Goal: Task Accomplishment & Management: Complete application form

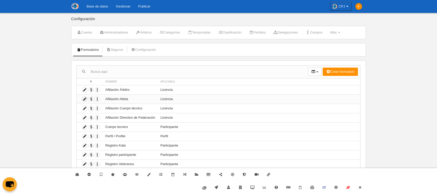
click at [86, 98] on icon at bounding box center [84, 99] width 5 height 5
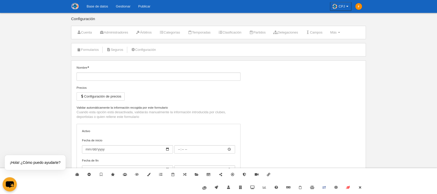
type input "Afiliación Atleta"
checkbox input "true"
select select "selected"
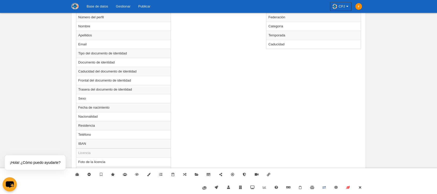
scroll to position [285, 0]
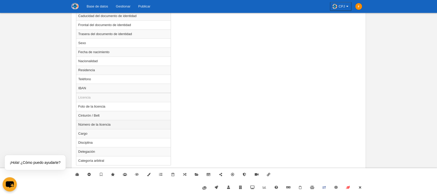
drag, startPoint x: 74, startPoint y: 124, endPoint x: 112, endPoint y: 126, distance: 38.3
click at [109, 125] on td "Número de la licencia" at bounding box center [123, 124] width 95 height 9
radio input "true"
click at [109, 124] on td "Número de la licencia" at bounding box center [123, 124] width 95 height 9
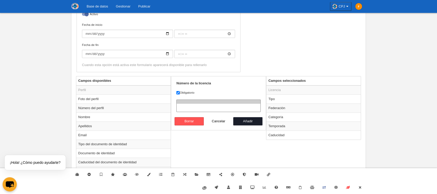
scroll to position [113, 0]
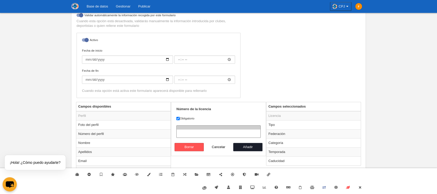
click at [181, 118] on label "Obligatorio" at bounding box center [218, 118] width 84 height 5
click at [180, 118] on input "Obligatorio" at bounding box center [177, 118] width 3 height 3
checkbox input "false"
click at [256, 148] on button "Añadir" at bounding box center [247, 147] width 29 height 8
radio input "false"
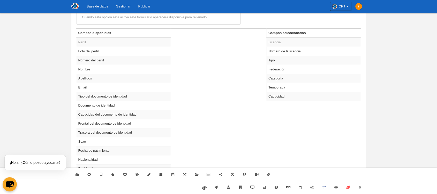
scroll to position [170, 0]
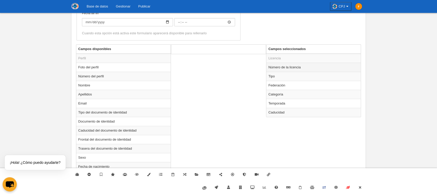
click at [277, 67] on td "Número de la licencia" at bounding box center [313, 67] width 95 height 9
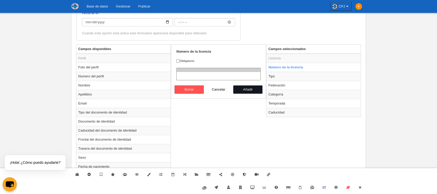
click at [243, 89] on button "Añadir" at bounding box center [247, 90] width 29 height 8
radio input "false"
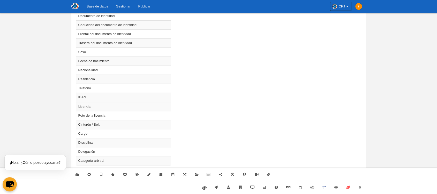
scroll to position [276, 0]
click at [361, 188] on icon at bounding box center [360, 187] width 4 height 3
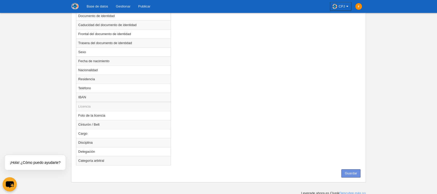
click at [354, 174] on button "Guardar" at bounding box center [350, 173] width 19 height 8
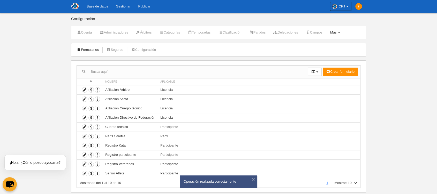
click at [336, 33] on span "Más" at bounding box center [333, 32] width 6 height 4
click at [330, 63] on link "Reglas de numeración" at bounding box center [318, 62] width 48 height 8
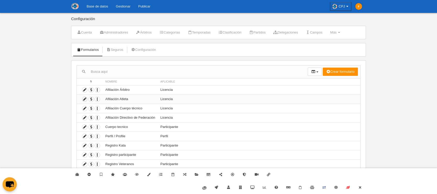
click at [85, 97] on icon at bounding box center [84, 99] width 5 height 5
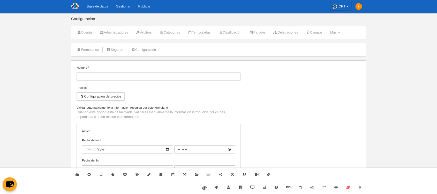
type input "Afiliación Atleta"
checkbox input "true"
select select "selected"
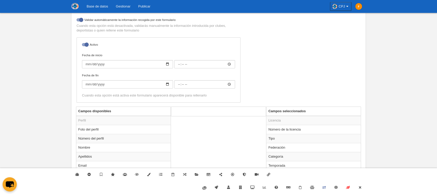
scroll to position [143, 0]
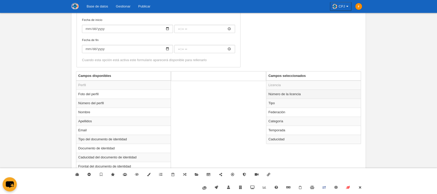
click at [281, 94] on td "Número de la licencia" at bounding box center [313, 94] width 95 height 9
radio input "true"
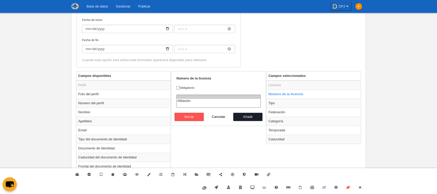
select select "321"
click at [183, 99] on option "Afiliación" at bounding box center [218, 101] width 84 height 4
click at [239, 117] on button "Añadir" at bounding box center [247, 117] width 29 height 8
radio input "false"
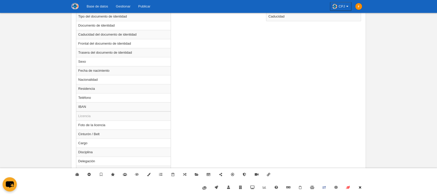
scroll to position [276, 0]
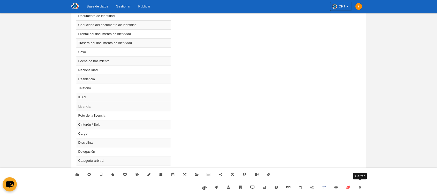
click at [358, 187] on icon at bounding box center [360, 187] width 4 height 3
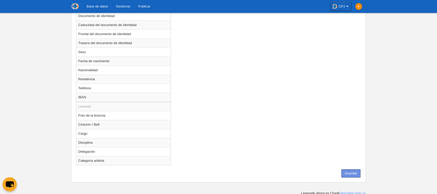
click at [357, 174] on button "Guardar" at bounding box center [350, 173] width 19 height 8
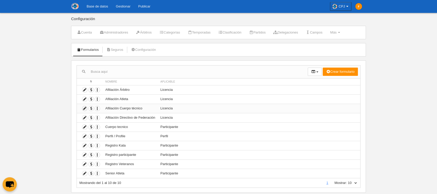
click at [85, 108] on icon at bounding box center [84, 108] width 5 height 5
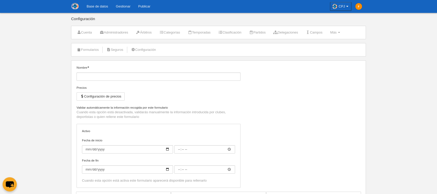
type input "Afiliación Cuerpo técnico"
checkbox input "true"
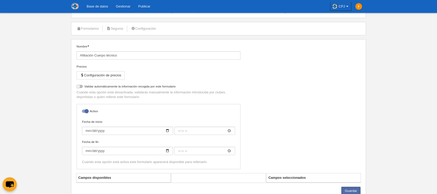
select select "selected"
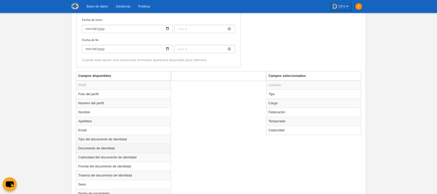
scroll to position [285, 0]
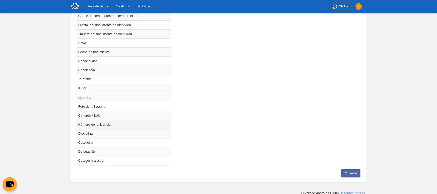
click at [92, 123] on td "Número de la licencia" at bounding box center [123, 124] width 95 height 9
radio input "true"
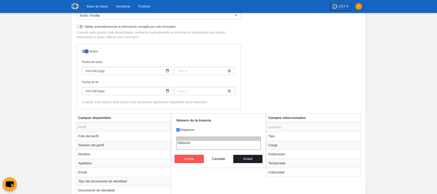
scroll to position [84, 0]
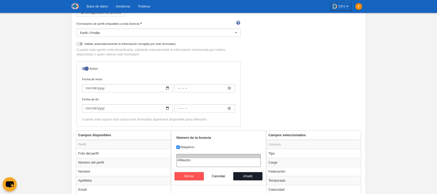
select select "321"
click at [187, 159] on option "Afiliación" at bounding box center [218, 160] width 84 height 4
click at [179, 146] on input "Obligatorio" at bounding box center [177, 147] width 3 height 3
checkbox input "false"
click at [239, 177] on button "Añadir" at bounding box center [247, 176] width 29 height 8
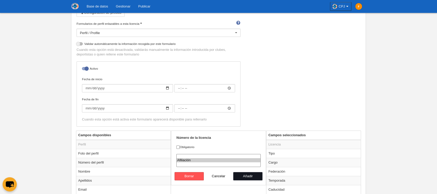
radio input "false"
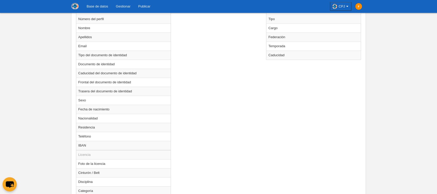
scroll to position [276, 0]
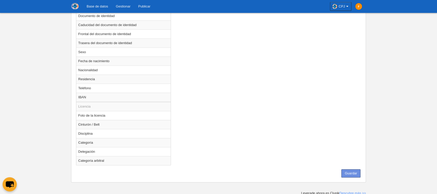
click at [352, 172] on button "Guardar" at bounding box center [350, 173] width 19 height 8
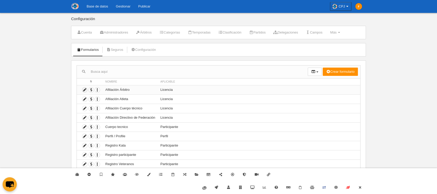
click at [84, 91] on icon at bounding box center [84, 90] width 5 height 5
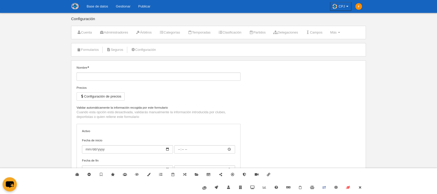
type input "Afiliación Árbitro"
checkbox input "true"
select select "selected"
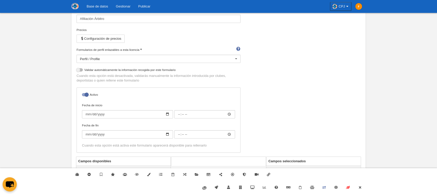
scroll to position [57, 0]
click at [93, 37] on button "Configuración de precios" at bounding box center [100, 39] width 48 height 8
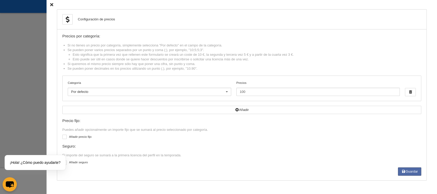
scroll to position [0, 0]
click at [50, 6] on icon at bounding box center [51, 4] width 3 height 3
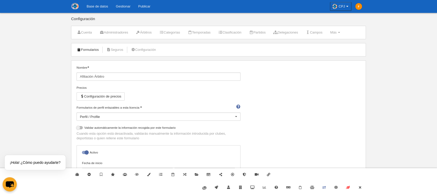
click at [86, 47] on link "Formularios" at bounding box center [88, 50] width 28 height 8
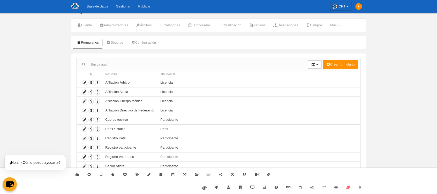
scroll to position [11, 0]
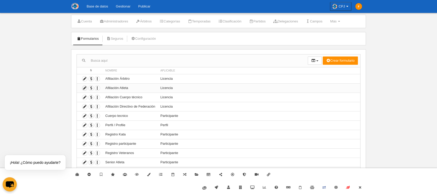
click at [83, 89] on icon at bounding box center [84, 88] width 5 height 5
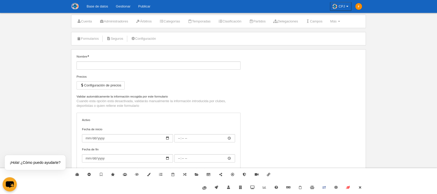
type input "Afiliación Atleta"
checkbox input "true"
select select "selected"
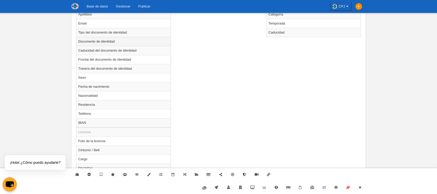
scroll to position [276, 0]
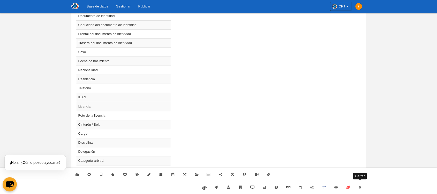
click at [360, 187] on icon at bounding box center [360, 187] width 4 height 3
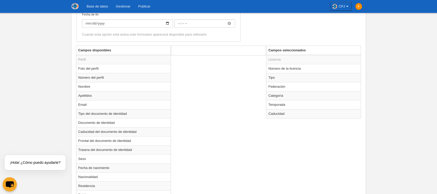
scroll to position [161, 0]
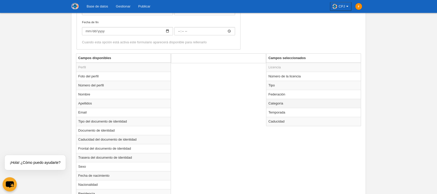
click at [278, 106] on td "Categoría" at bounding box center [313, 103] width 95 height 9
radio input "true"
select select
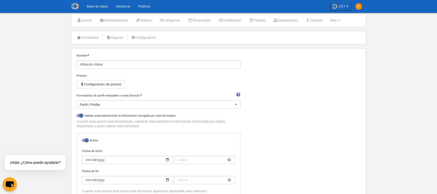
scroll to position [0, 0]
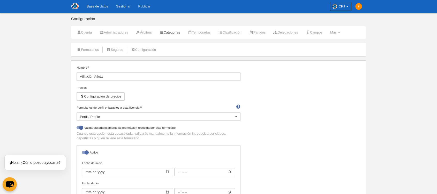
click at [176, 32] on link "Categorías" at bounding box center [169, 33] width 26 height 8
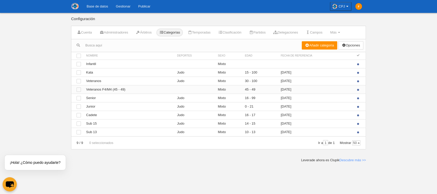
click at [118, 90] on td "Ver Veteranos F4/M4 (45 - 49)" at bounding box center [128, 89] width 91 height 9
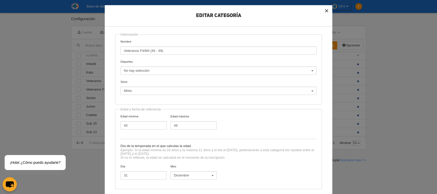
click at [326, 12] on button "×" at bounding box center [326, 10] width 11 height 11
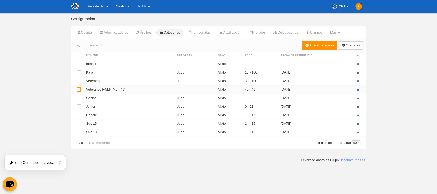
click at [79, 88] on div at bounding box center [78, 90] width 4 height 4
checkbox input "true"
drag, startPoint x: 125, startPoint y: 89, endPoint x: 90, endPoint y: 92, distance: 34.7
click at [90, 92] on td "Ver Veteranos F4/M4 (45 - 49)" at bounding box center [128, 89] width 91 height 9
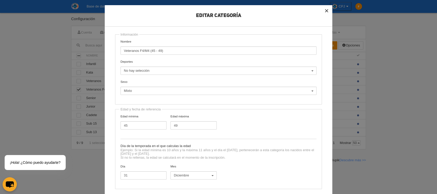
click at [327, 10] on button "×" at bounding box center [326, 10] width 11 height 11
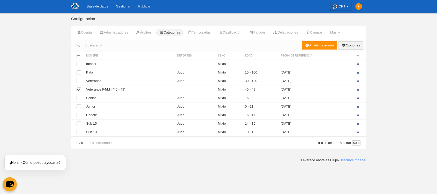
click at [352, 44] on link "Opciones" at bounding box center [350, 45] width 25 height 8
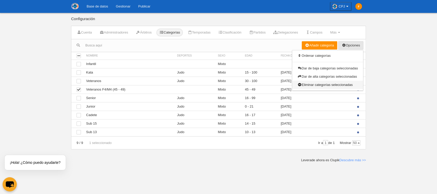
click at [327, 84] on link "Eliminar categorías seleccionadas" at bounding box center [327, 85] width 71 height 8
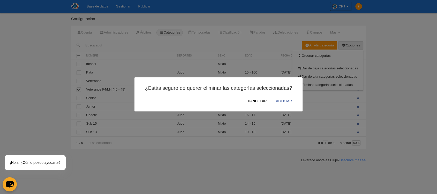
click at [277, 100] on button "ACEPTAR" at bounding box center [283, 101] width 17 height 5
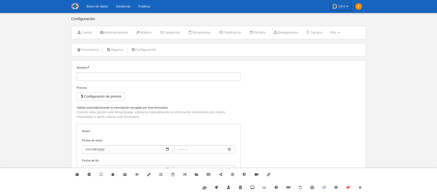
type input "Afiliación Atleta"
checkbox input "true"
select select "selected"
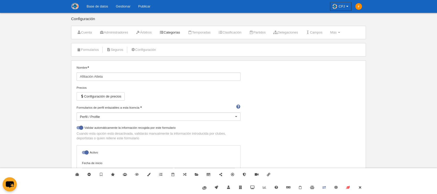
click at [180, 34] on link "Categorías" at bounding box center [169, 33] width 26 height 8
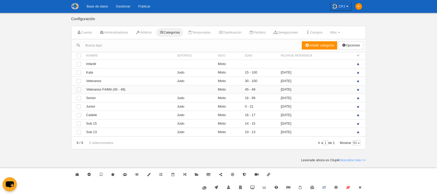
click at [122, 91] on td "Ver Veteranos F4/M4 (45 - 49)" at bounding box center [128, 89] width 91 height 9
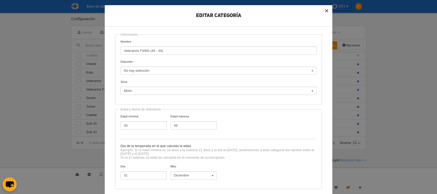
click at [326, 5] on button "×" at bounding box center [326, 10] width 11 height 11
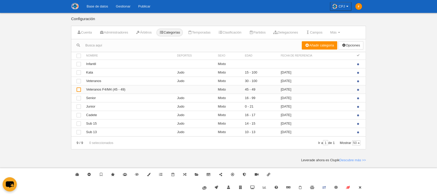
click at [78, 89] on div at bounding box center [78, 90] width 4 height 4
checkbox input "true"
click at [346, 47] on link "Opciones" at bounding box center [350, 45] width 25 height 8
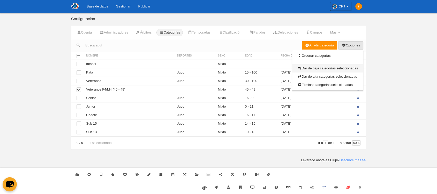
click at [329, 69] on link "Dar de baja categorías seleccionadas" at bounding box center [327, 68] width 71 height 8
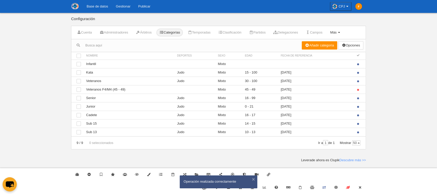
click at [336, 32] on span "Más" at bounding box center [333, 32] width 6 height 4
click at [336, 47] on link "Formularios" at bounding box center [318, 45] width 48 height 8
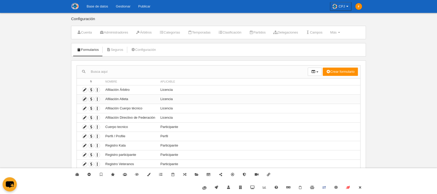
click at [84, 99] on icon at bounding box center [84, 99] width 5 height 5
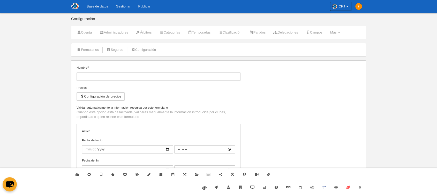
type input "Afiliación Atleta"
checkbox input "true"
select select "selected"
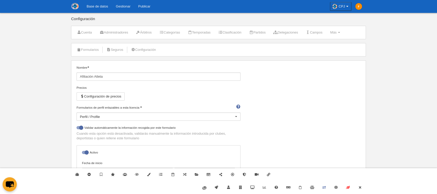
scroll to position [143, 0]
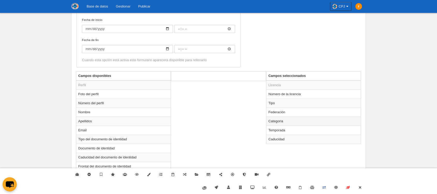
click at [282, 121] on td "Categoría" at bounding box center [313, 121] width 95 height 9
radio input "true"
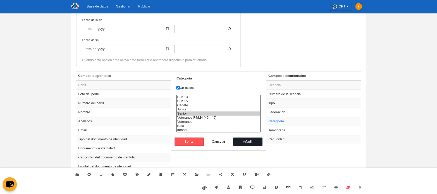
click at [211, 114] on option "Senior" at bounding box center [218, 114] width 84 height 4
click at [182, 96] on option "Sub 13" at bounding box center [218, 97] width 84 height 4
click at [183, 100] on option "Sub 15" at bounding box center [218, 101] width 84 height 4
click at [183, 104] on option "Cadete" at bounding box center [218, 105] width 84 height 4
click at [184, 108] on option "Junior" at bounding box center [218, 109] width 84 height 4
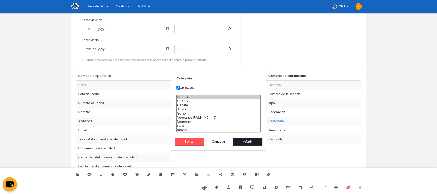
click at [184, 120] on option "Veteranos" at bounding box center [218, 122] width 84 height 4
click at [183, 125] on option "Kata" at bounding box center [218, 126] width 84 height 4
select select "15272"
click at [183, 129] on option "Infantil" at bounding box center [218, 130] width 84 height 4
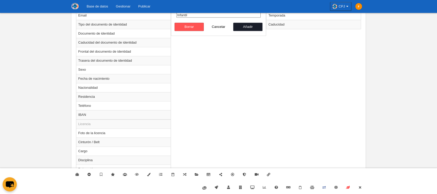
scroll to position [172, 0]
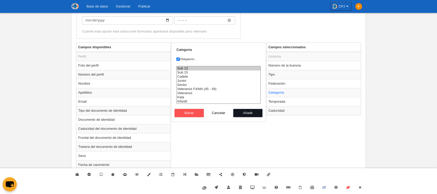
click at [247, 111] on button "Añadir" at bounding box center [247, 113] width 29 height 8
radio input "false"
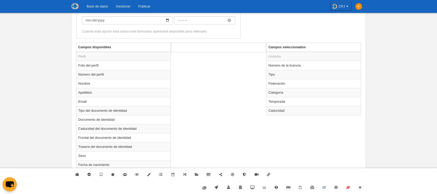
scroll to position [276, 0]
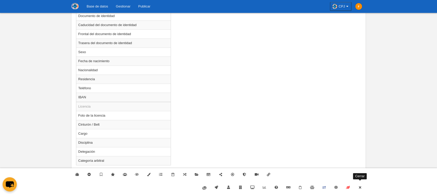
drag, startPoint x: 360, startPoint y: 184, endPoint x: 360, endPoint y: 181, distance: 3.1
click at [360, 185] on link "Cerrar" at bounding box center [360, 187] width 12 height 13
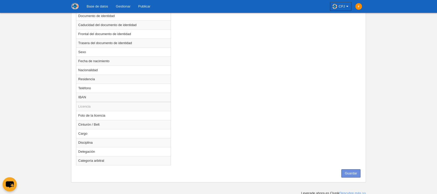
click at [357, 176] on button "Guardar" at bounding box center [350, 173] width 19 height 8
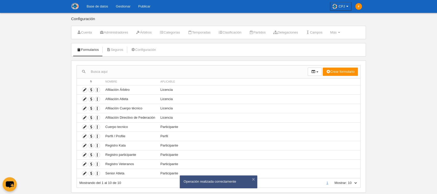
click at [128, 9] on link "Gestionar" at bounding box center [123, 6] width 22 height 13
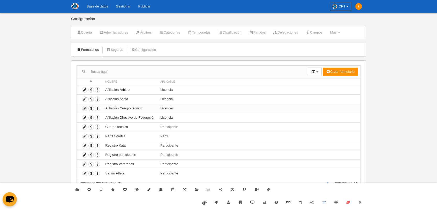
click at [84, 106] on icon at bounding box center [84, 108] width 5 height 5
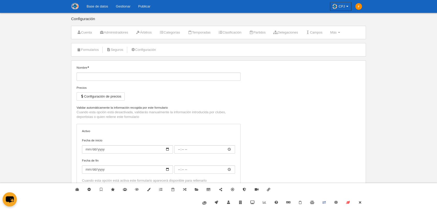
type input "Afiliación Cuerpo técnico"
checkbox input "true"
select select "selected"
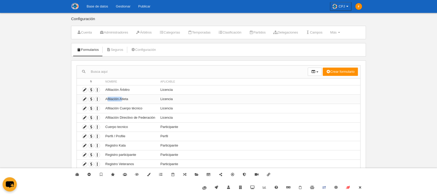
drag, startPoint x: 107, startPoint y: 99, endPoint x: 121, endPoint y: 99, distance: 13.7
click at [121, 99] on td "Afiliación Atleta" at bounding box center [130, 99] width 55 height 9
click at [85, 97] on icon at bounding box center [84, 99] width 5 height 5
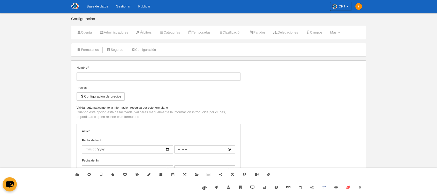
type input "Afiliación Atleta"
checkbox input "true"
select select "selected"
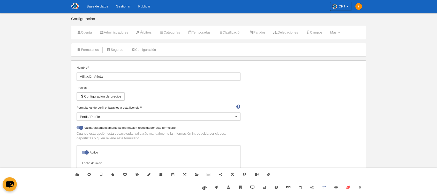
drag, startPoint x: 180, startPoint y: 127, endPoint x: 85, endPoint y: 128, distance: 94.3
click at [85, 128] on label "Validar automáticamente la información recogida por este formulario" at bounding box center [158, 129] width 164 height 6
click at [84, 52] on link "Formularios" at bounding box center [88, 50] width 28 height 8
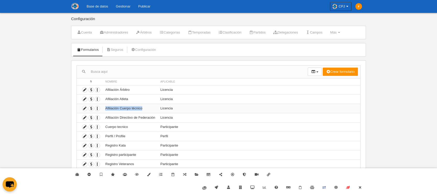
drag, startPoint x: 142, startPoint y: 109, endPoint x: 104, endPoint y: 110, distance: 37.5
click at [104, 110] on td "Afiliación Cuerpo técnico" at bounding box center [130, 108] width 55 height 9
click at [86, 108] on icon at bounding box center [84, 108] width 5 height 5
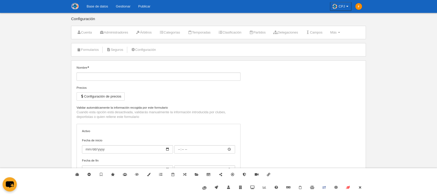
type input "Afiliación Cuerpo técnico"
checkbox input "true"
select select "selected"
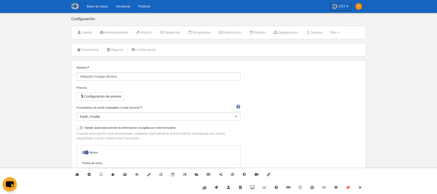
click at [79, 127] on div at bounding box center [79, 127] width 6 height 3
click at [79, 128] on input "checkbox" at bounding box center [78, 129] width 3 height 3
checkbox input "true"
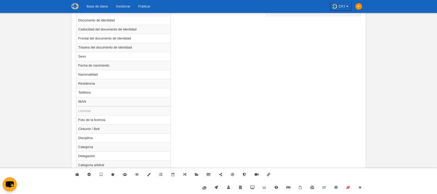
scroll to position [276, 0]
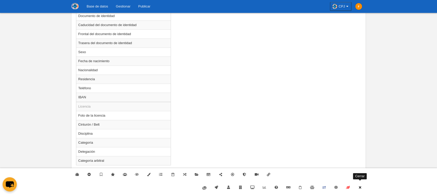
click at [359, 186] on icon at bounding box center [360, 187] width 4 height 3
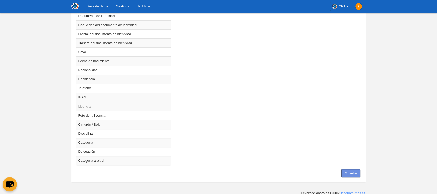
click at [353, 173] on button "Guardar" at bounding box center [350, 173] width 19 height 8
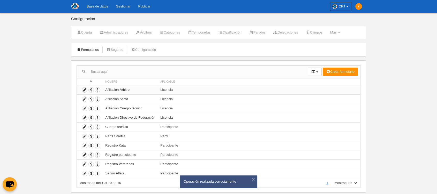
click at [84, 90] on icon at bounding box center [84, 90] width 5 height 5
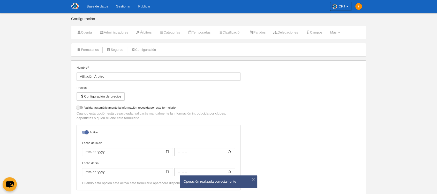
select select "selected"
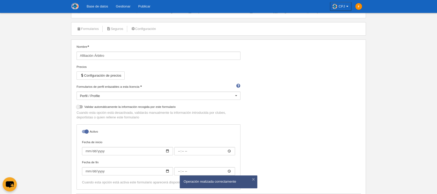
scroll to position [29, 0]
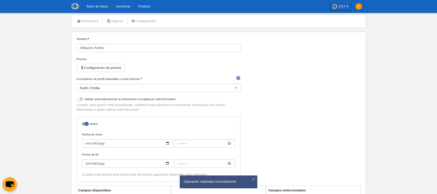
click at [76, 98] on div at bounding box center [79, 99] width 6 height 3
click at [77, 99] on input "checkbox" at bounding box center [78, 100] width 3 height 3
checkbox input "true"
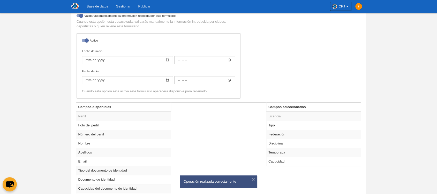
scroll to position [57, 0]
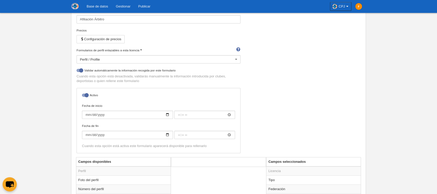
drag, startPoint x: 115, startPoint y: 70, endPoint x: 180, endPoint y: 70, distance: 64.8
click at [180, 70] on label "Validar automáticamente la información recogida por este formulario" at bounding box center [158, 71] width 164 height 6
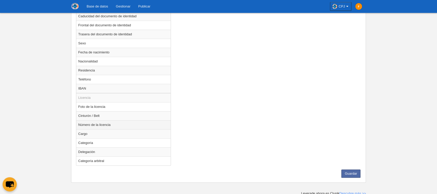
scroll to position [285, 0]
click at [104, 122] on td "Número de la licencia" at bounding box center [123, 124] width 95 height 9
radio input "true"
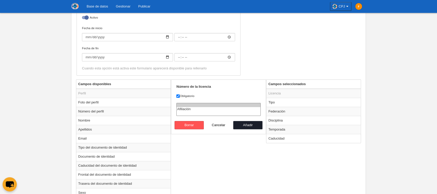
scroll to position [113, 0]
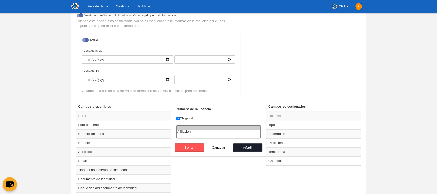
select select "321"
click at [191, 130] on option "Afiliación" at bounding box center [218, 132] width 84 height 4
click at [183, 118] on label "Obligatorio" at bounding box center [218, 118] width 84 height 5
click at [180, 118] on input "Obligatorio" at bounding box center [177, 118] width 3 height 3
checkbox input "false"
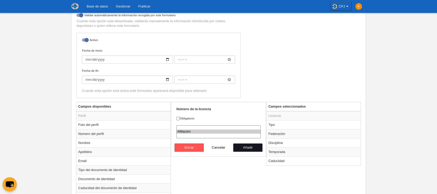
click at [248, 148] on button "Añadir" at bounding box center [247, 148] width 29 height 8
radio input "false"
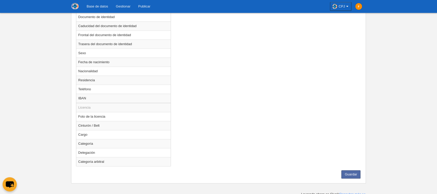
scroll to position [276, 0]
click at [353, 172] on button "Guardar" at bounding box center [350, 173] width 19 height 8
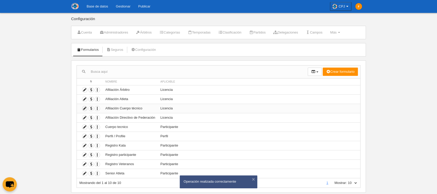
click at [84, 109] on icon at bounding box center [84, 108] width 5 height 5
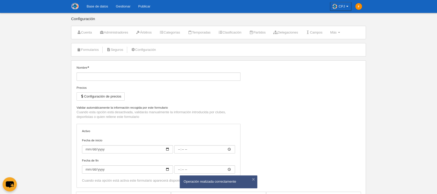
type input "Afiliación Cuerpo técnico"
checkbox input "true"
select select "selected"
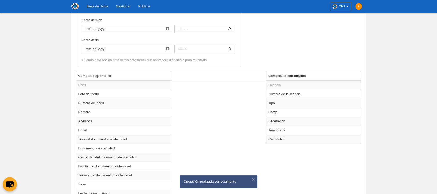
scroll to position [143, 0]
click at [286, 95] on td "Número de la licencia" at bounding box center [313, 94] width 95 height 9
radio input "true"
select select "321"
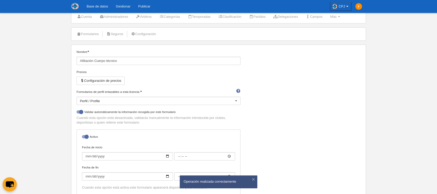
scroll to position [0, 0]
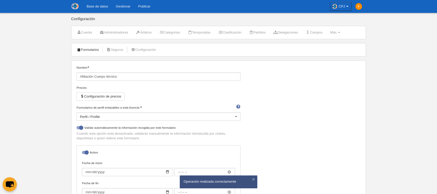
click at [85, 46] on link "Formularios" at bounding box center [88, 50] width 28 height 8
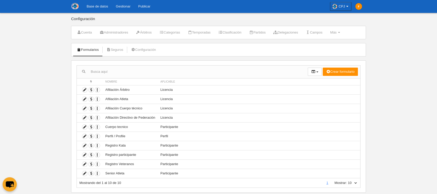
click at [106, 7] on link "Base de datos" at bounding box center [97, 6] width 29 height 13
